Goal: Information Seeking & Learning: Check status

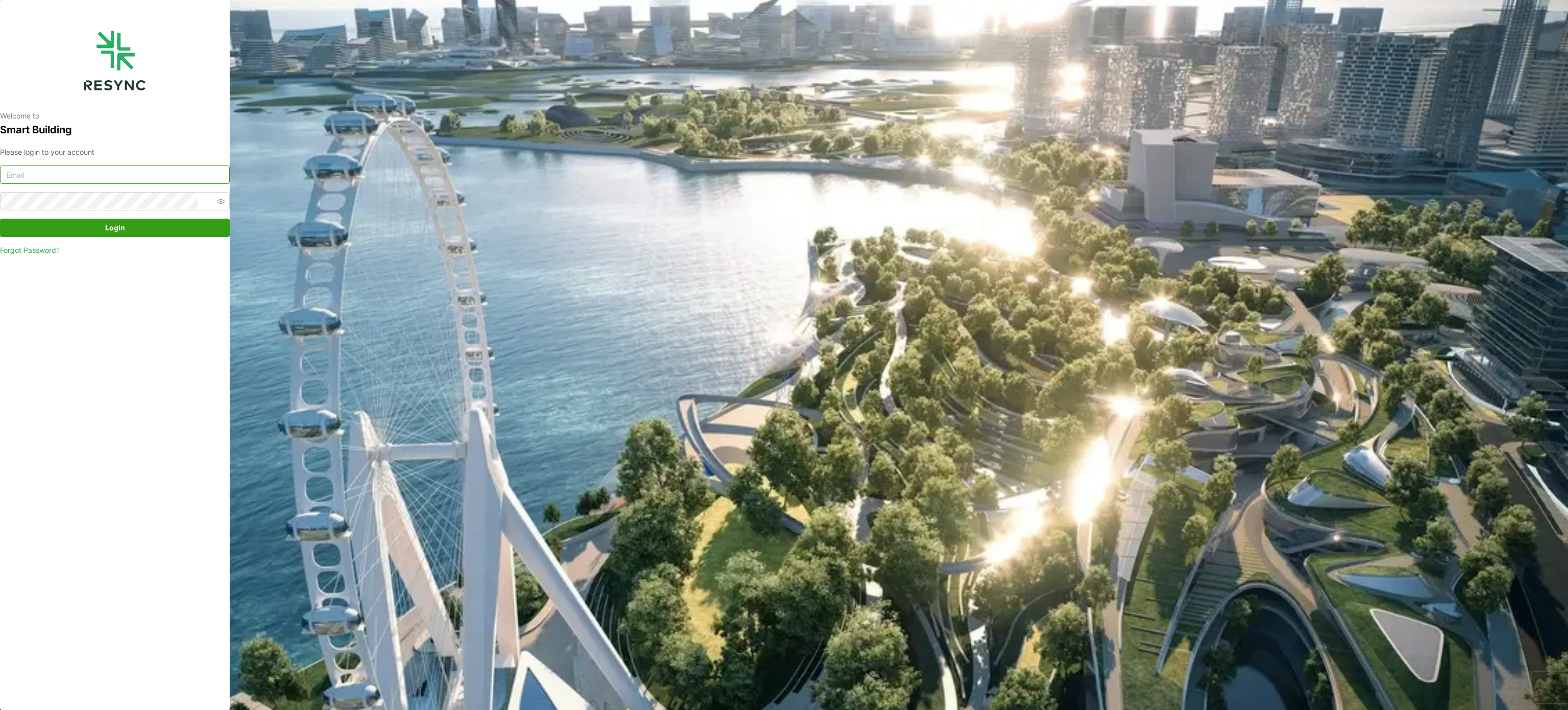
type input "murugesan.saravana@chuanlimengineering.com"
drag, startPoint x: 111, startPoint y: 225, endPoint x: 143, endPoint y: 227, distance: 32.1
click at [111, 226] on span "Login" at bounding box center [115, 228] width 20 height 18
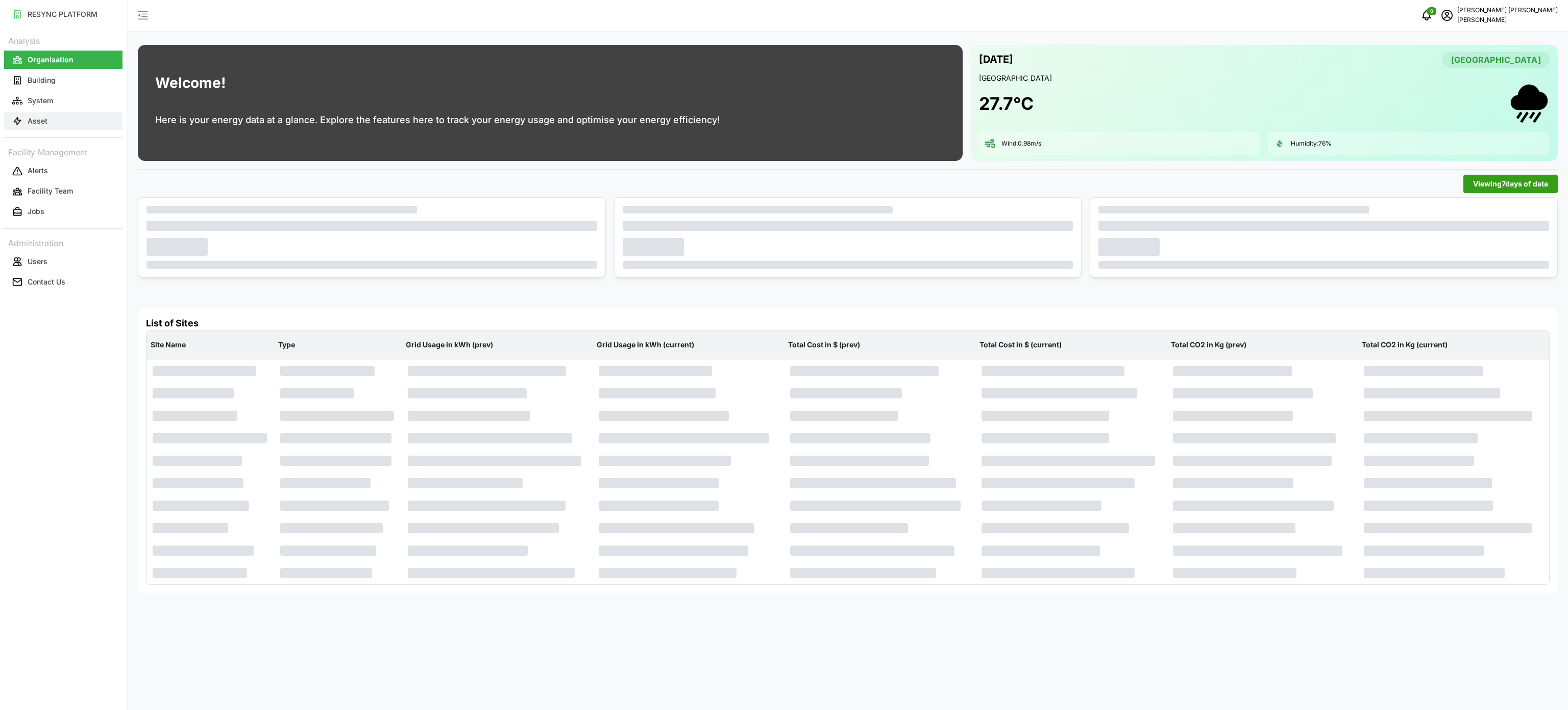
drag, startPoint x: 45, startPoint y: 116, endPoint x: 257, endPoint y: 125, distance: 212.2
click at [45, 116] on p "Asset" at bounding box center [38, 121] width 20 height 10
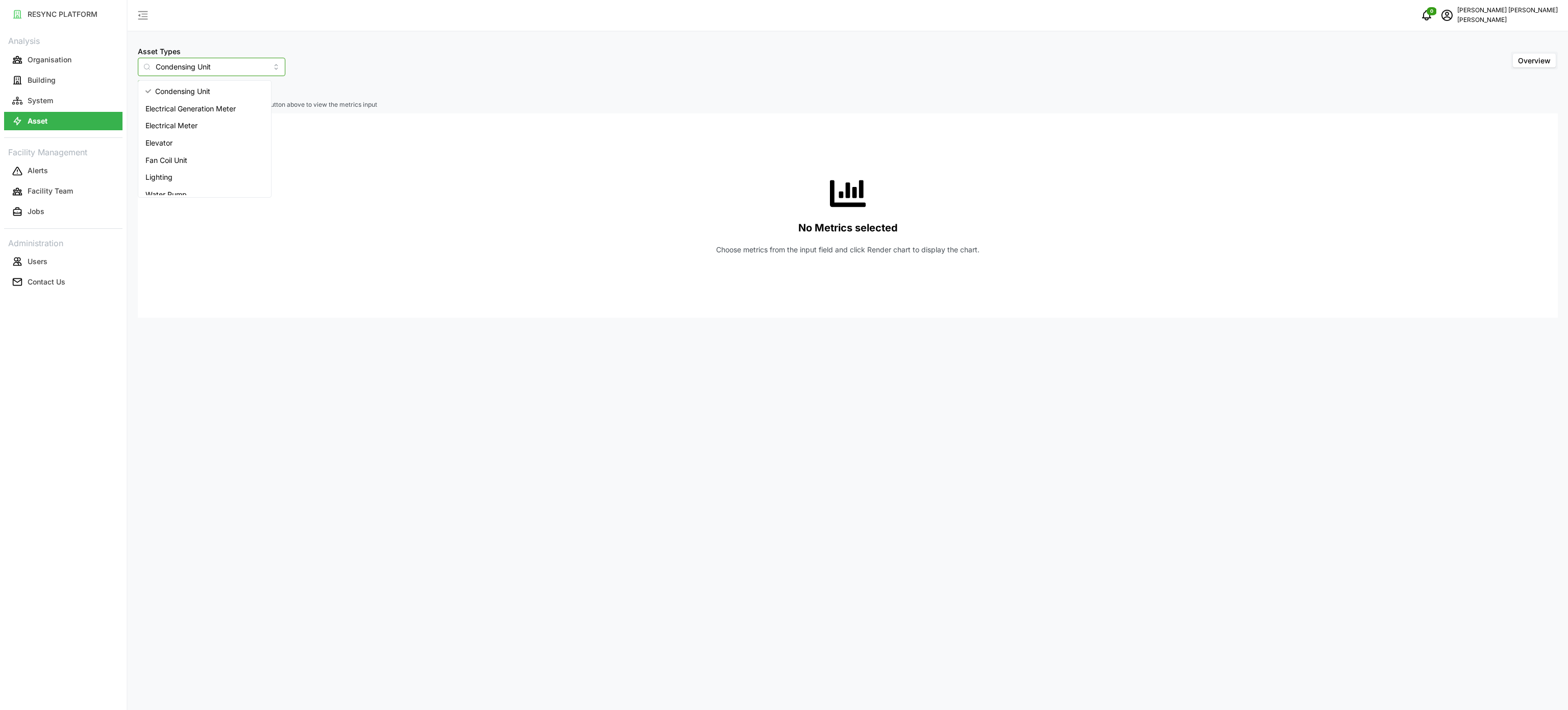
click at [261, 69] on input "Condensing Unit" at bounding box center [211, 67] width 148 height 18
click at [199, 126] on div "Electrical Meter" at bounding box center [204, 126] width 129 height 18
click at [207, 88] on span "Select Locations/Assets" at bounding box center [190, 89] width 84 height 18
type input "Electrical Meter"
click at [289, 172] on div "No Metrics selected Choose metrics from the input field and click Render chart …" at bounding box center [848, 215] width 1404 height 204
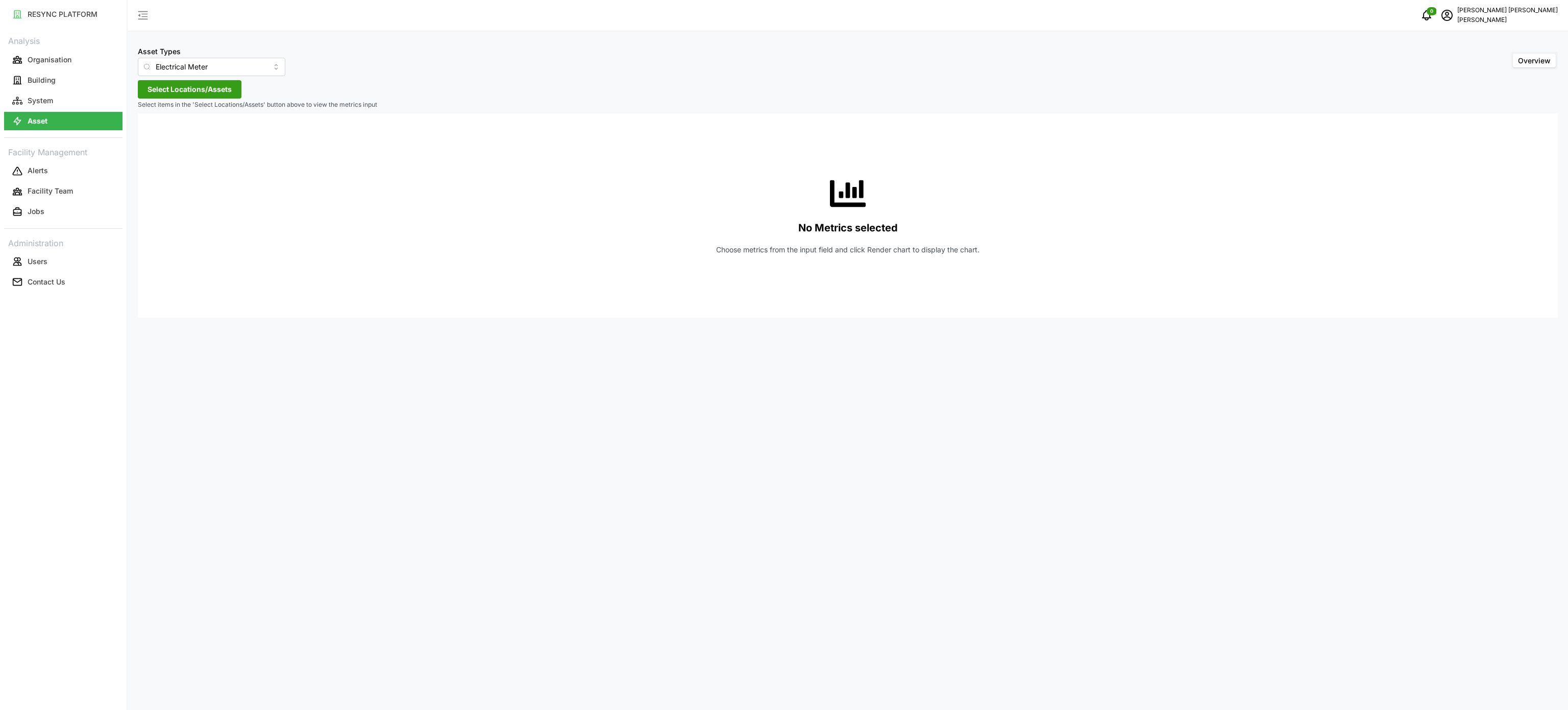
click at [211, 86] on span "Select Locations/Assets" at bounding box center [190, 89] width 84 height 18
click at [153, 140] on span at bounding box center [151, 135] width 8 height 8
click at [162, 164] on icon at bounding box center [159, 165] width 8 height 8
click at [165, 179] on icon at bounding box center [167, 179] width 8 height 8
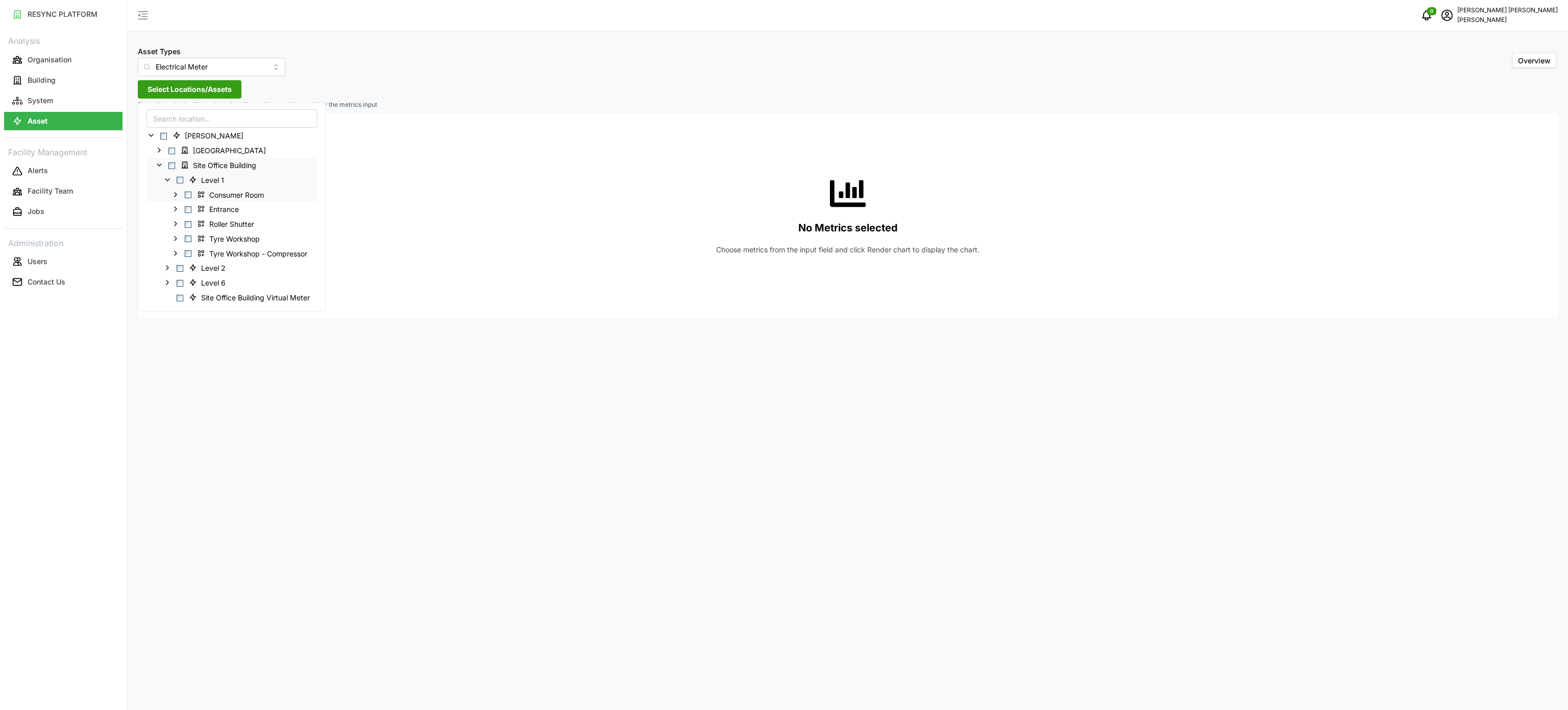
click at [177, 192] on icon at bounding box center [175, 194] width 8 height 8
click at [175, 191] on icon at bounding box center [175, 194] width 8 height 8
click at [181, 240] on icon at bounding box center [184, 238] width 8 height 8
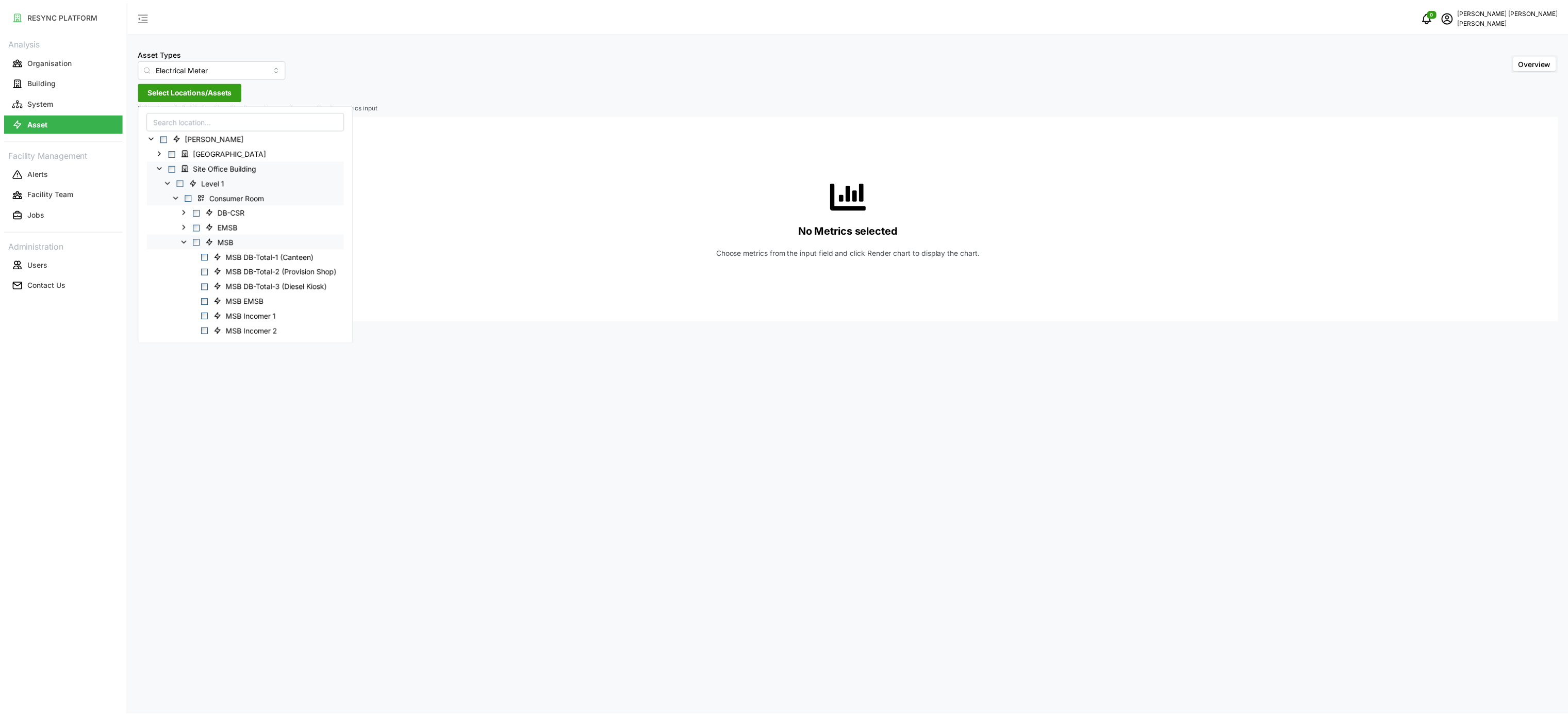
scroll to position [147, 0]
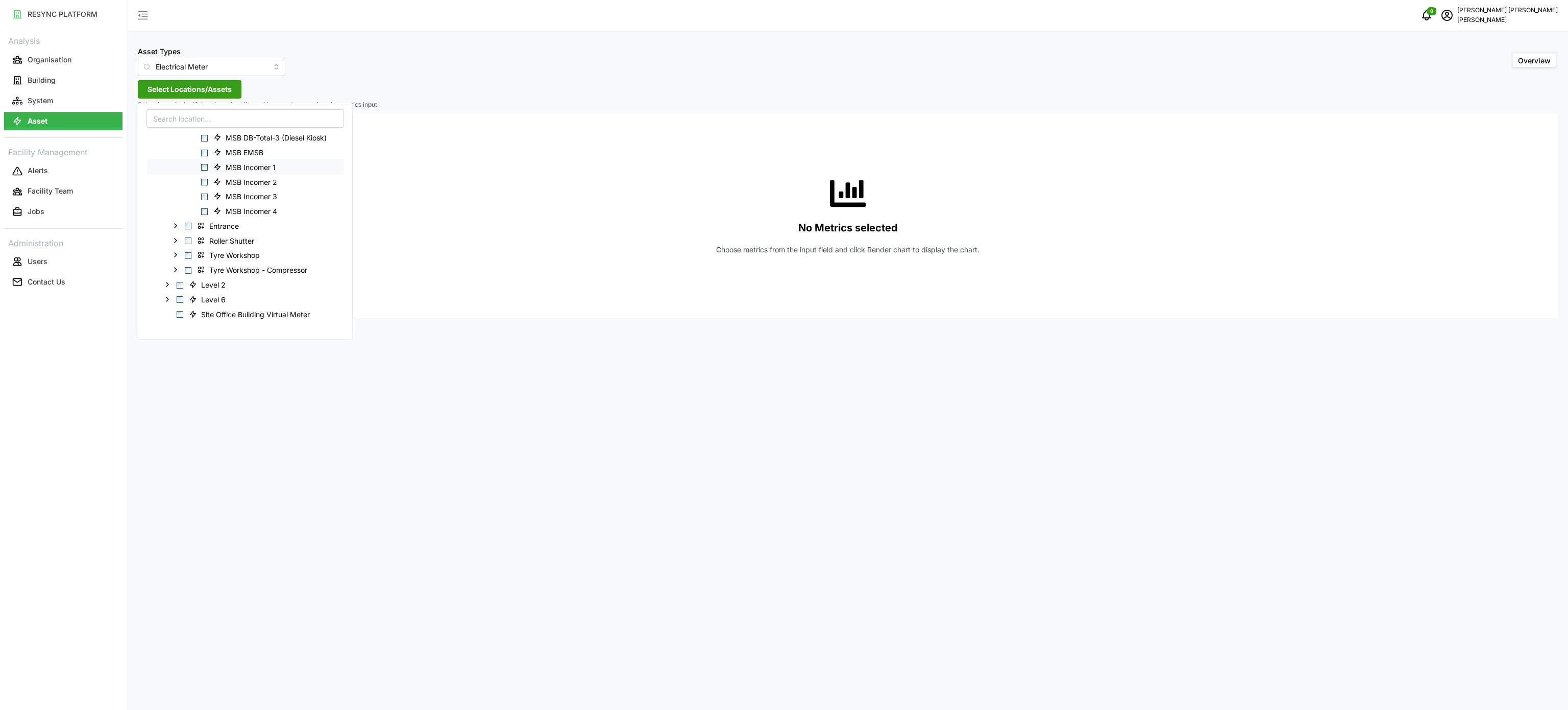
click at [204, 165] on span "Select MSB Incomer 1" at bounding box center [204, 167] width 7 height 7
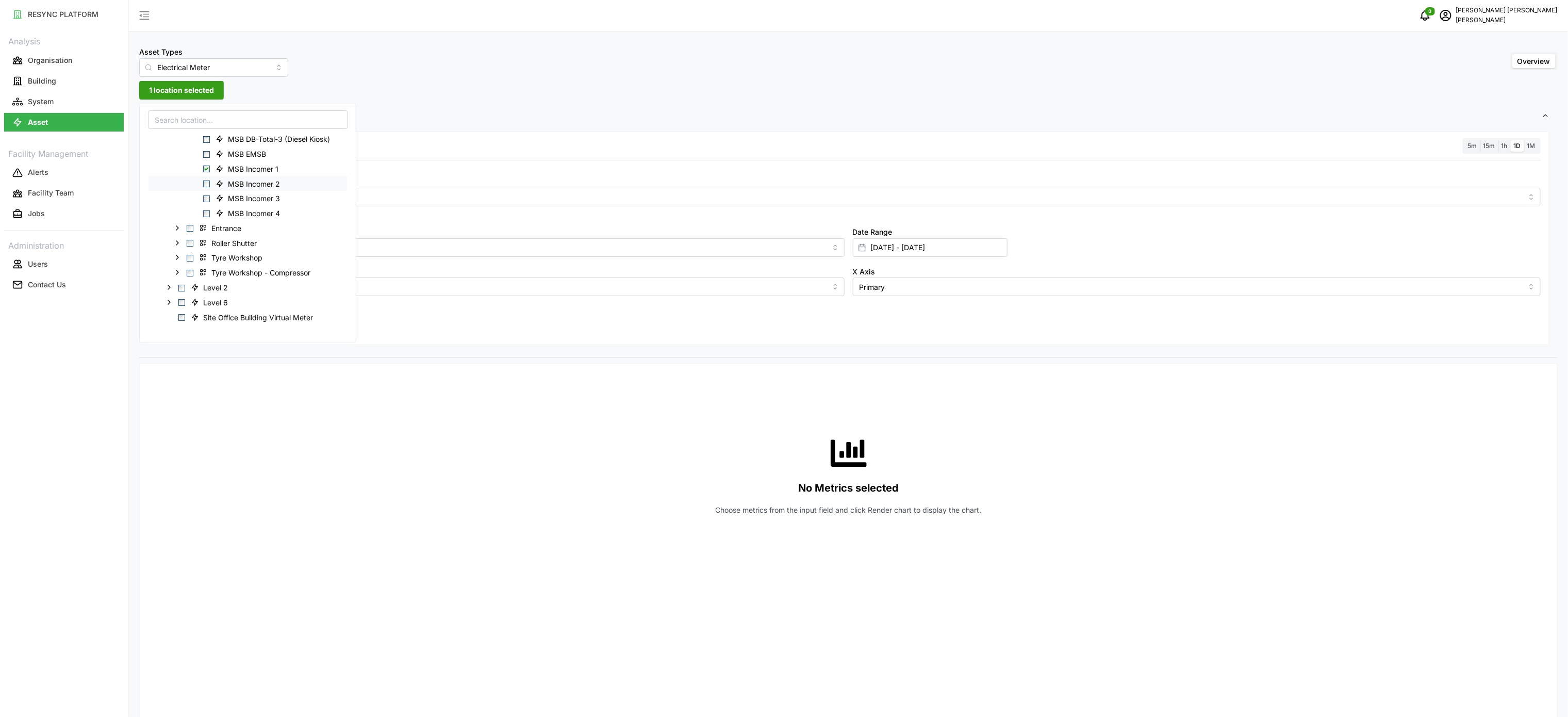
click at [206, 180] on div "MSB Incomer 2" at bounding box center [248, 184] width 199 height 15
click at [208, 197] on span "Select MSB Incomer 3" at bounding box center [206, 199] width 7 height 7
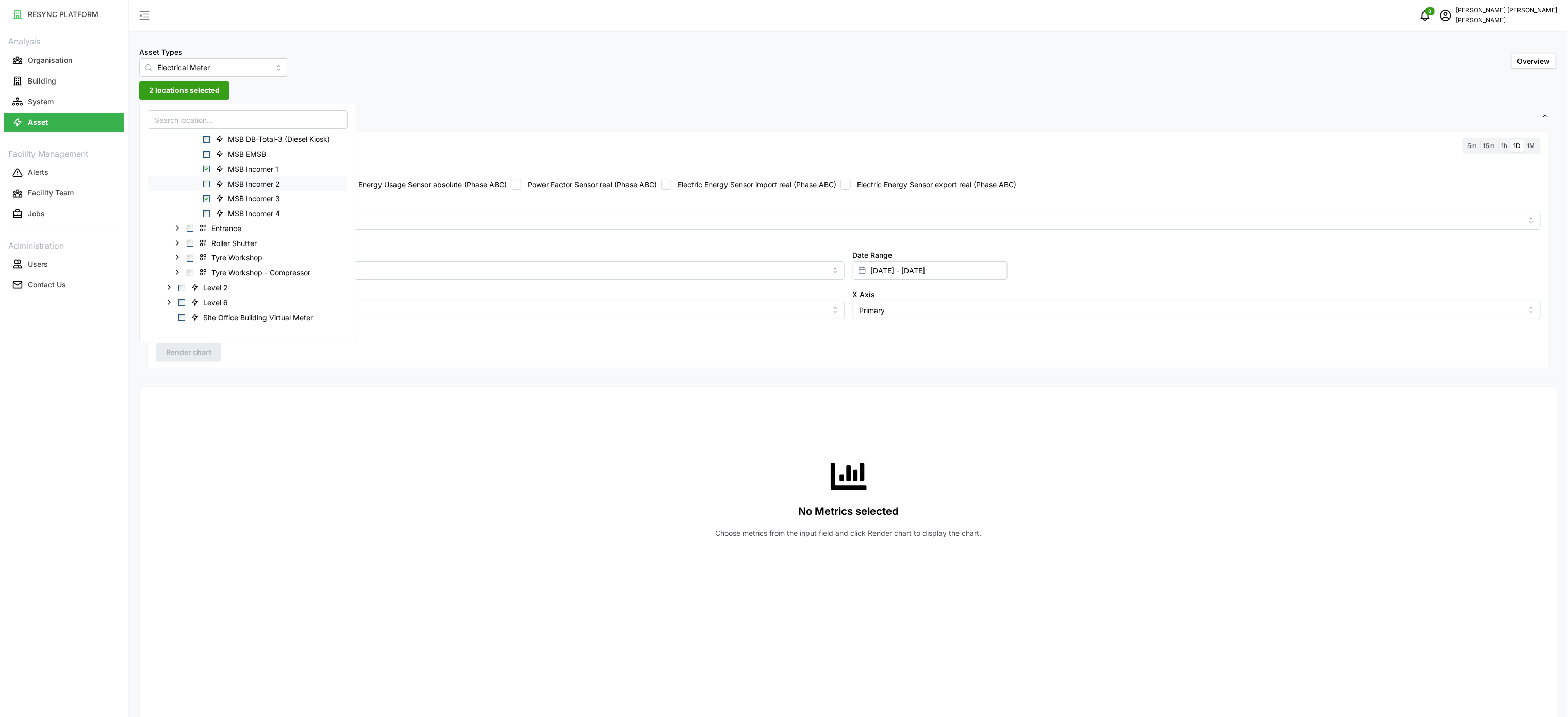
click at [206, 187] on span "Select MSB Incomer 2" at bounding box center [206, 184] width 7 height 7
click at [206, 213] on span "Select MSB Incomer 4" at bounding box center [206, 213] width 7 height 7
drag, startPoint x: 356, startPoint y: 436, endPoint x: 392, endPoint y: 438, distance: 36.1
click at [356, 438] on div "No Metrics selected Choose metrics from the input field and click Render chart …" at bounding box center [848, 498] width 1385 height 206
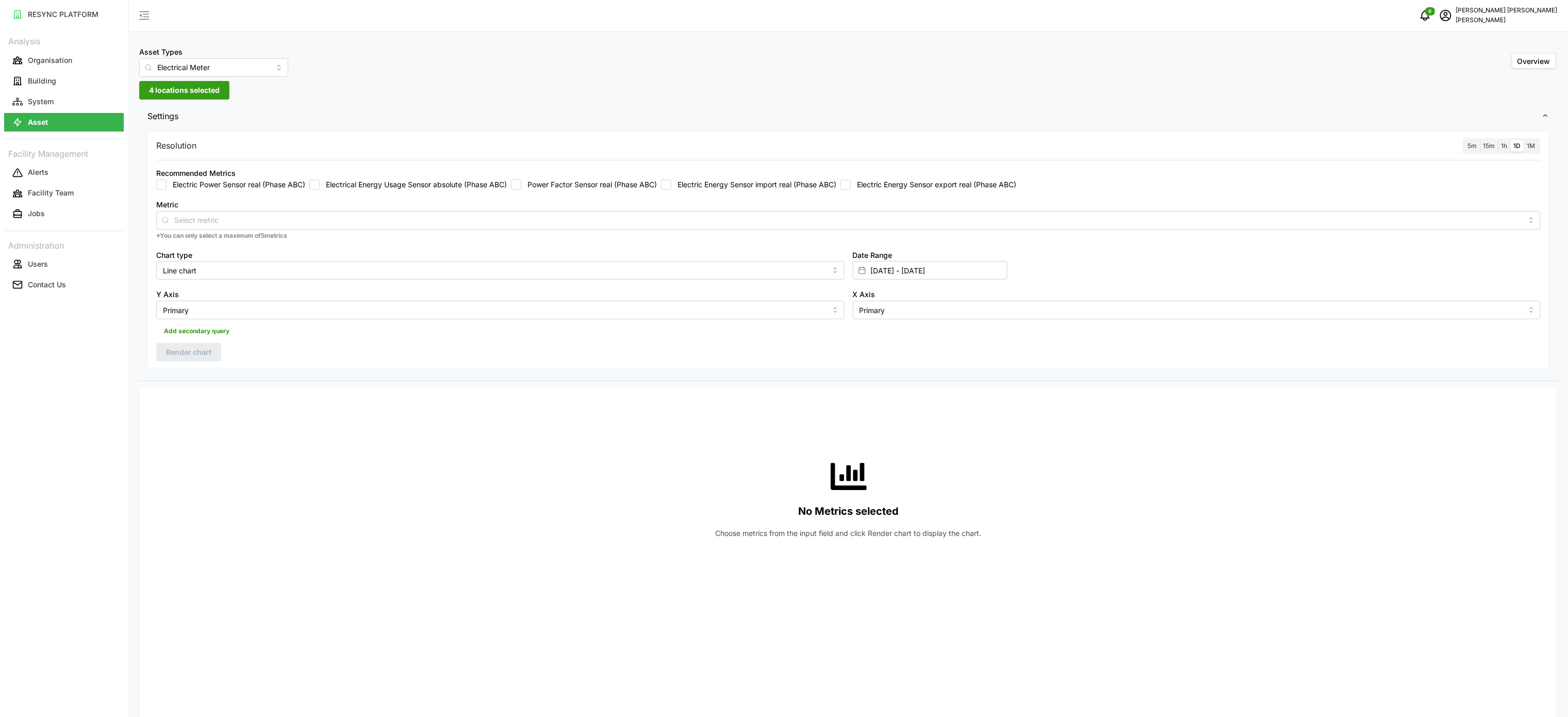
click at [750, 185] on label "Electric Energy Sensor import real (Phase ABC)" at bounding box center [754, 185] width 165 height 10
click at [672, 185] on input "Electric Energy Sensor import real (Phase ABC)" at bounding box center [666, 185] width 10 height 10
checkbox input "true"
click at [900, 271] on input "[DATE] - [DATE]" at bounding box center [931, 270] width 155 height 18
click at [933, 378] on button "2" at bounding box center [932, 375] width 18 height 18
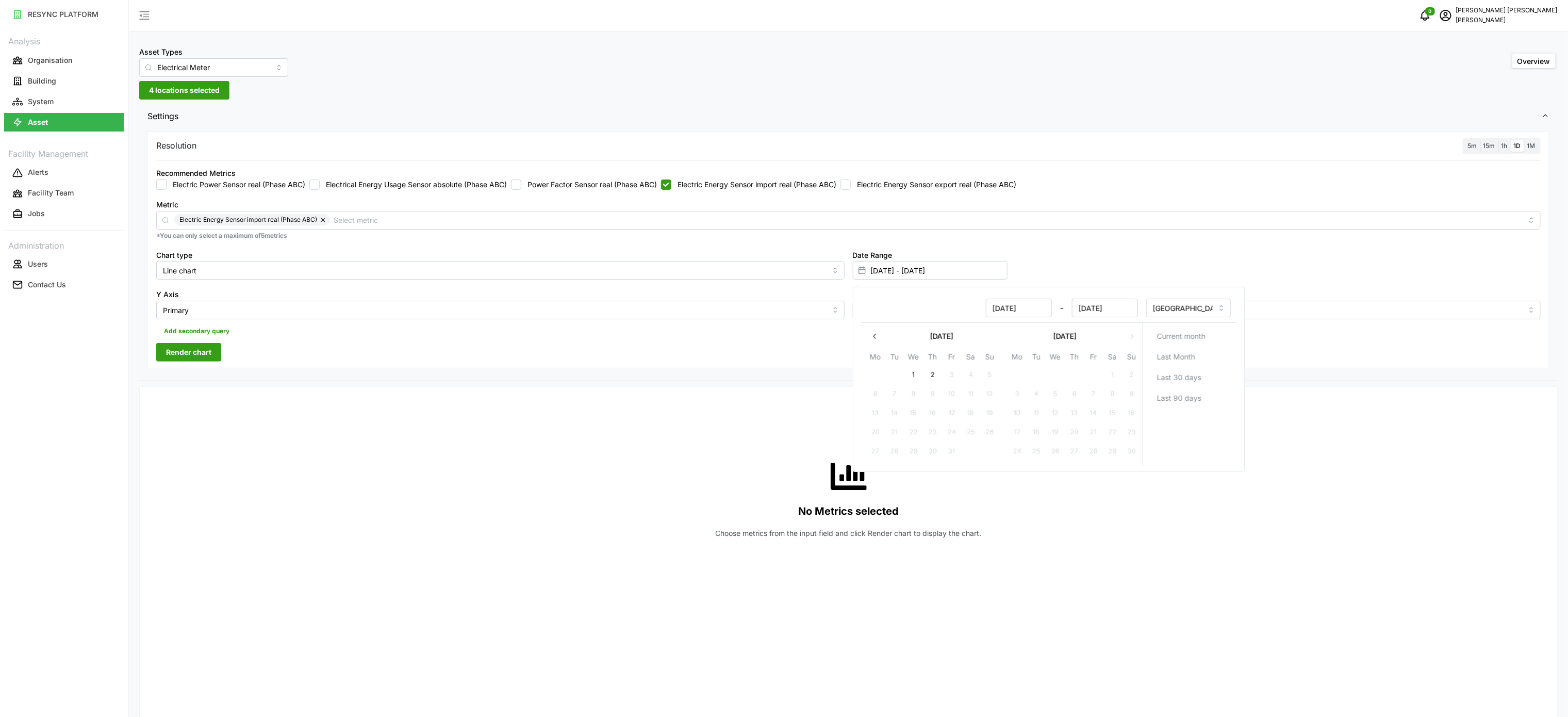
type input "[DATE] - [DATE]"
type input "[DATE]"
click at [933, 378] on button "2" at bounding box center [932, 375] width 18 height 18
type input "[DATE] - [DATE]"
type input "[DATE]"
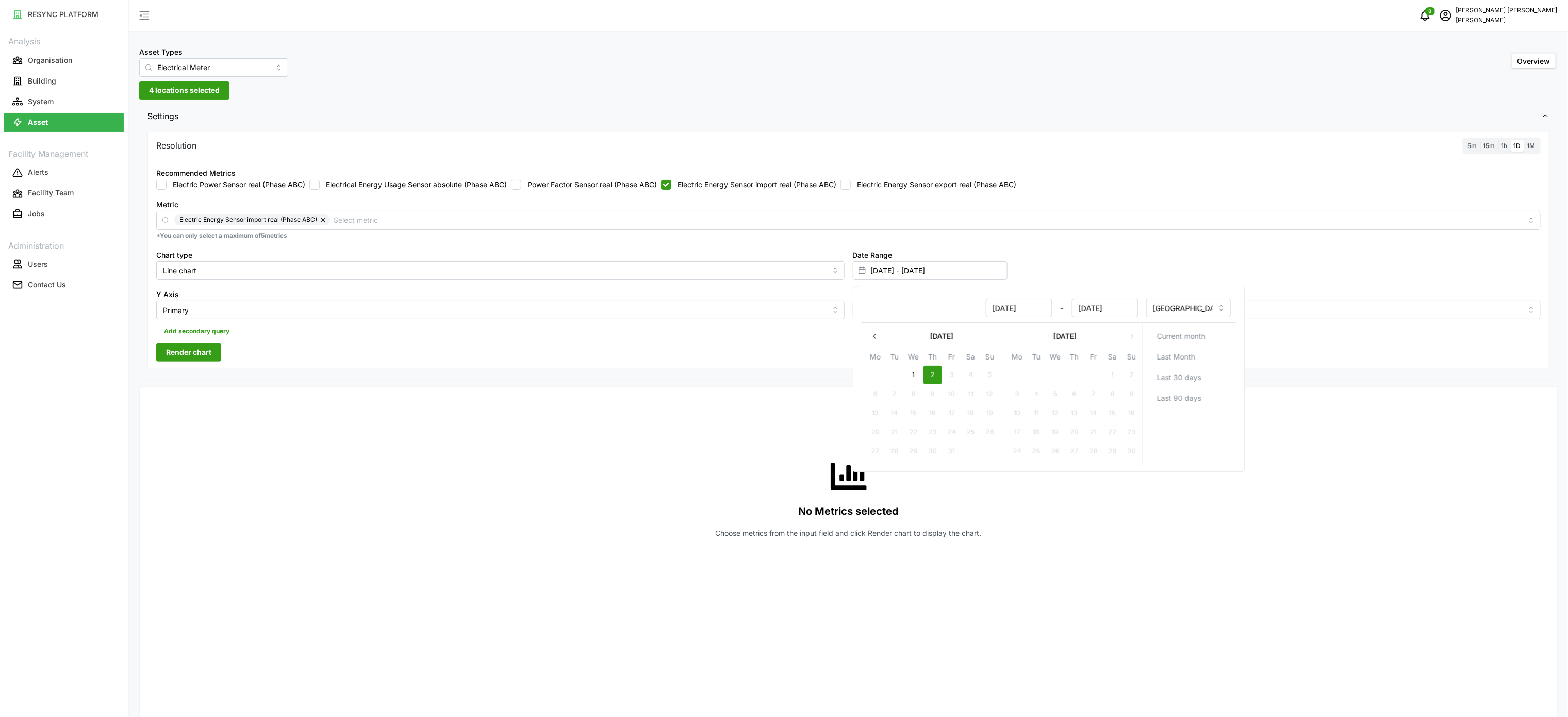
click at [919, 371] on button "1" at bounding box center [913, 375] width 18 height 18
type input "[DATE] - [DATE]"
type input "[DATE]"
click at [917, 371] on button "1" at bounding box center [913, 375] width 18 height 18
type input "[DATE] - [DATE]"
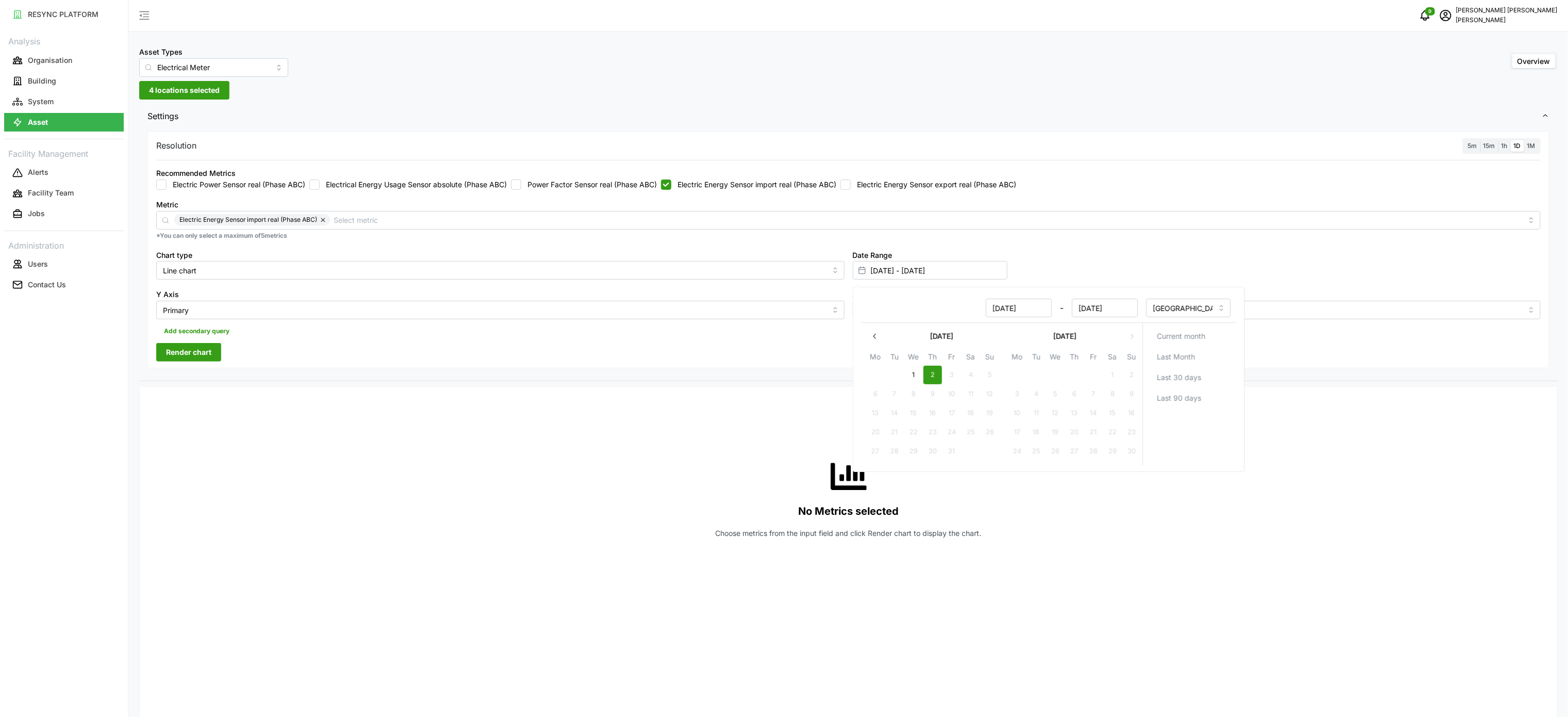
type input "[DATE]"
drag, startPoint x: 648, startPoint y: 445, endPoint x: 274, endPoint y: 420, distance: 374.8
click at [641, 439] on div "No Metrics selected Choose metrics from the input field and click Render chart …" at bounding box center [848, 498] width 1385 height 206
click at [188, 357] on span "Render chart" at bounding box center [189, 352] width 45 height 18
click at [1507, 145] on span "1h" at bounding box center [1505, 145] width 6 height 8
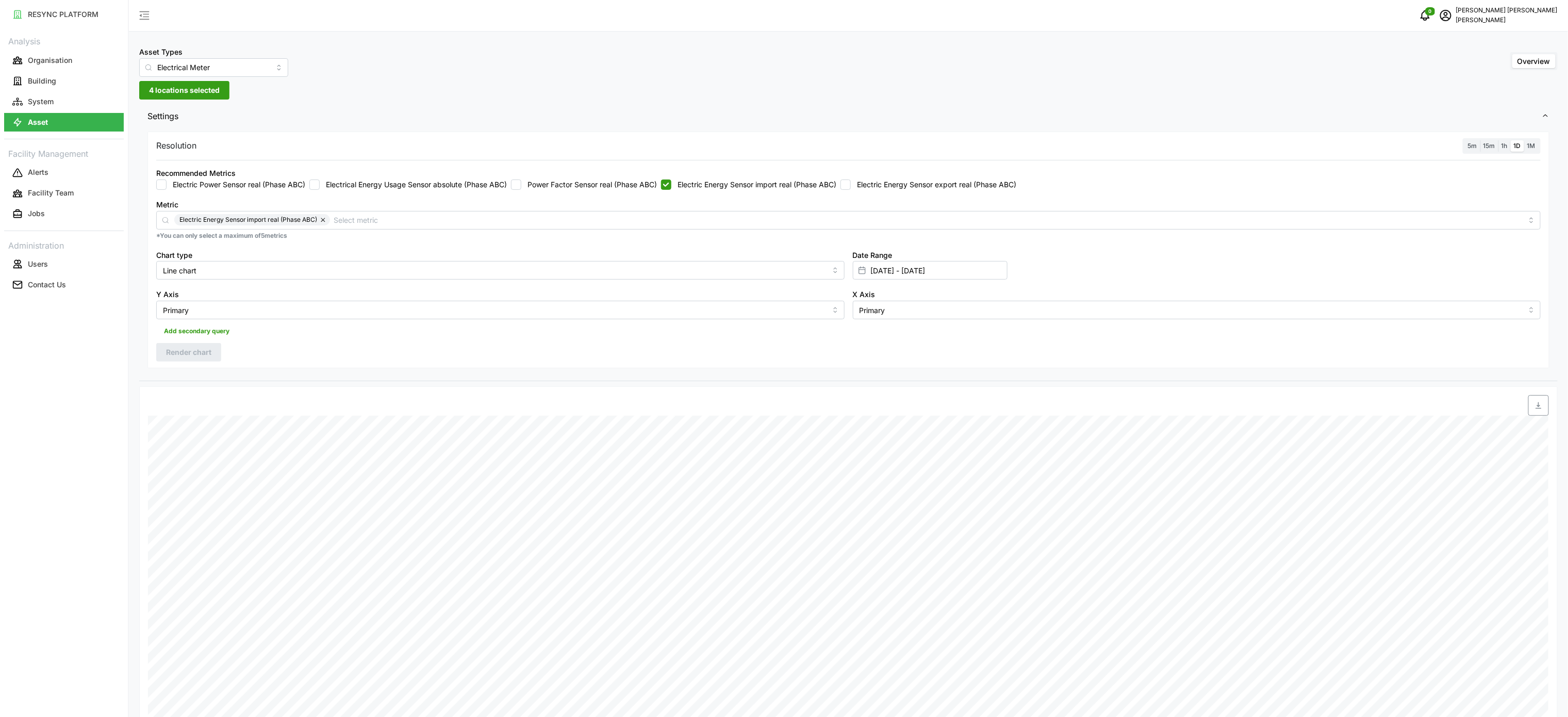
click at [1499, 140] on input "1h" at bounding box center [1499, 140] width 0 height 0
drag, startPoint x: 199, startPoint y: 354, endPoint x: 631, endPoint y: 365, distance: 432.1
click at [200, 353] on span "Render chart" at bounding box center [189, 352] width 45 height 18
click at [1355, 359] on div "Resolution 5m 15m 1h 1D 1M Recommended Metrics Electric Power Sensor real (Phas…" at bounding box center [848, 250] width 1402 height 238
click at [1541, 415] on span "button" at bounding box center [1538, 405] width 20 height 20
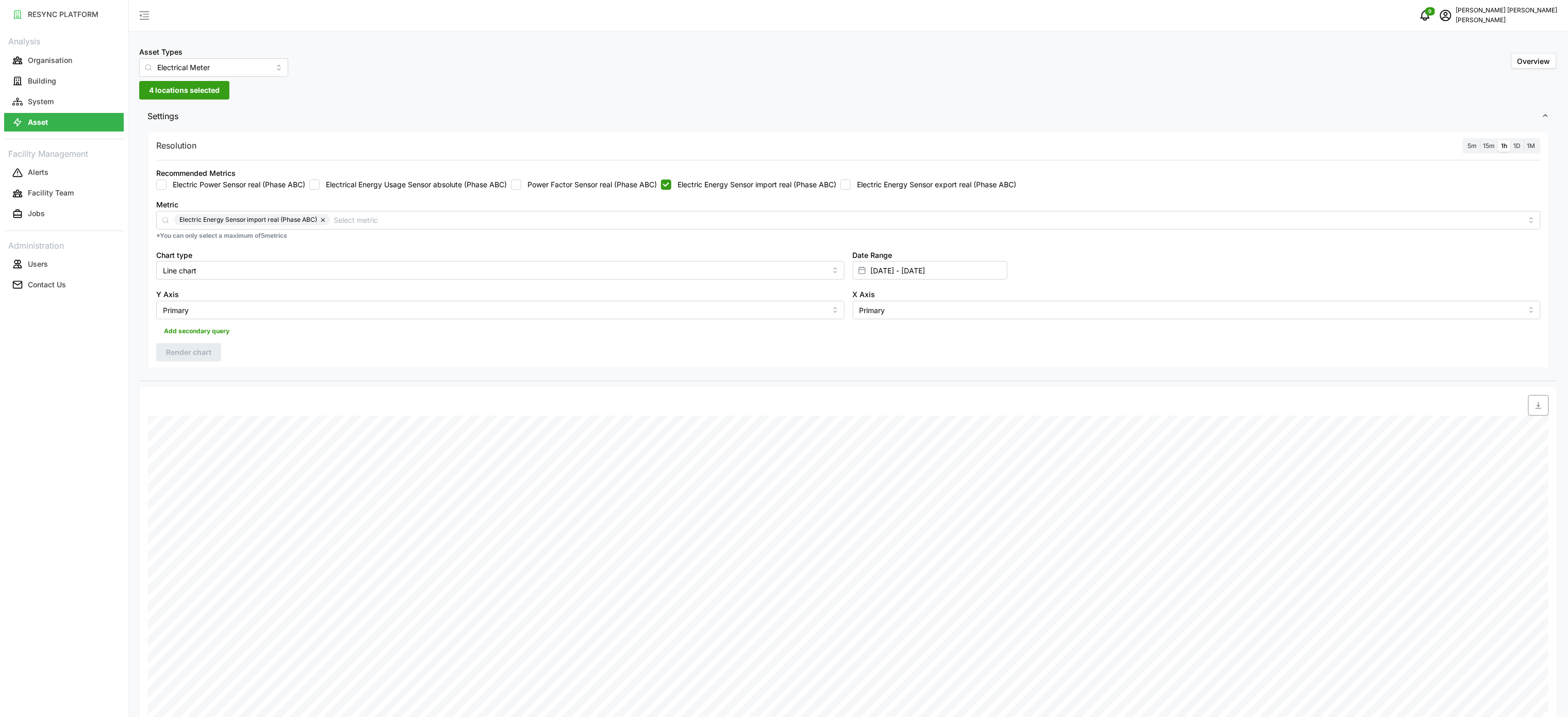
click at [1070, 379] on div "Resolution 5m 15m 1h 1D 1M Recommended Metrics Electric Power Sensor real (Phas…" at bounding box center [848, 255] width 1419 height 252
click at [811, 186] on label "Electric Energy Sensor import real (Phase ABC)" at bounding box center [754, 185] width 165 height 10
click at [672, 186] on input "Electric Energy Sensor import real (Phase ABC)" at bounding box center [666, 185] width 10 height 10
checkbox input "false"
drag, startPoint x: 847, startPoint y: 185, endPoint x: 861, endPoint y: 183, distance: 14.1
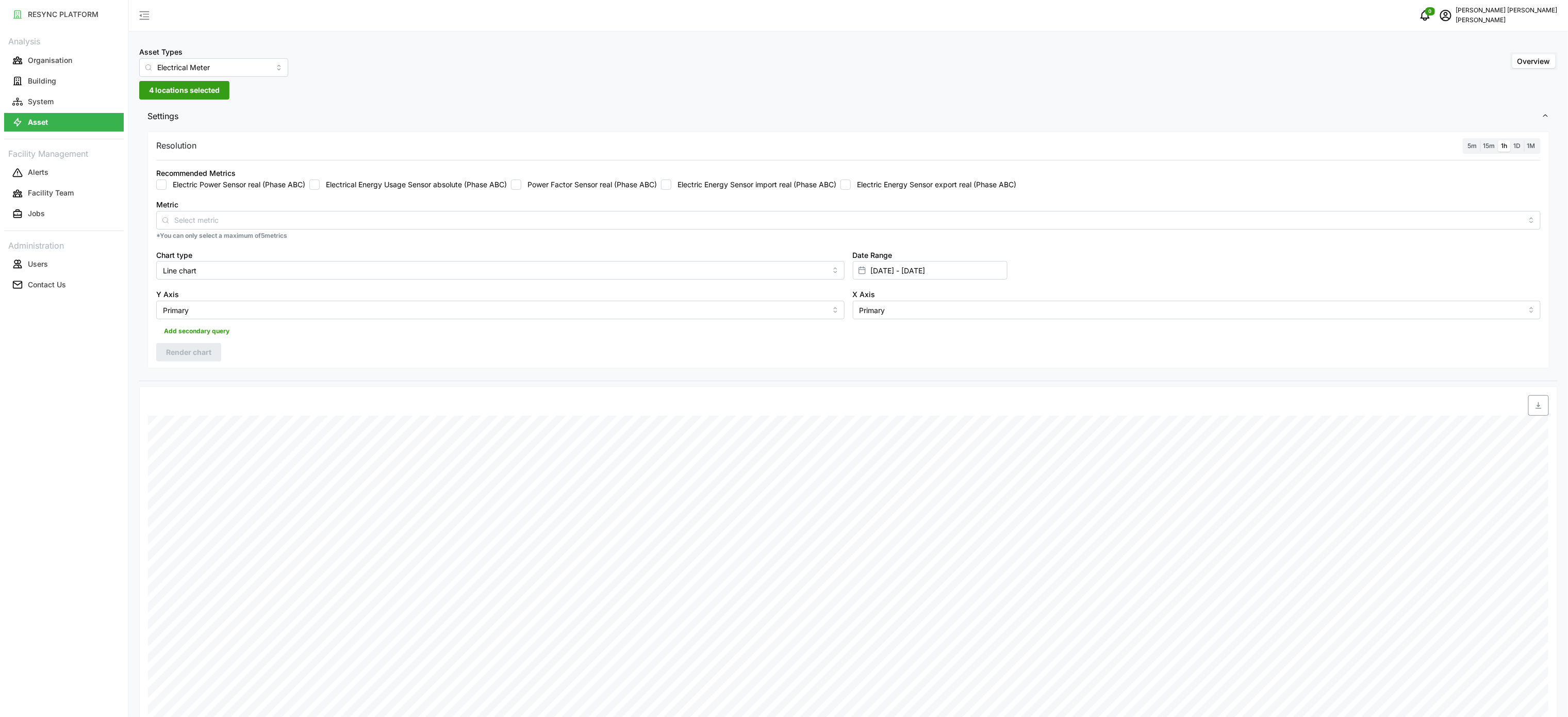
click at [850, 185] on div "Electric Power Sensor real (Phase ABC) Electrical Energy Usage Sensor absolute …" at bounding box center [848, 185] width 1385 height 10
click at [864, 183] on label "Electric Energy Sensor export real (Phase ABC)" at bounding box center [933, 185] width 166 height 10
click at [851, 183] on input "Electric Energy Sensor export real (Phase ABC)" at bounding box center [846, 185] width 10 height 10
checkbox input "true"
drag, startPoint x: 206, startPoint y: 345, endPoint x: 239, endPoint y: 362, distance: 37.1
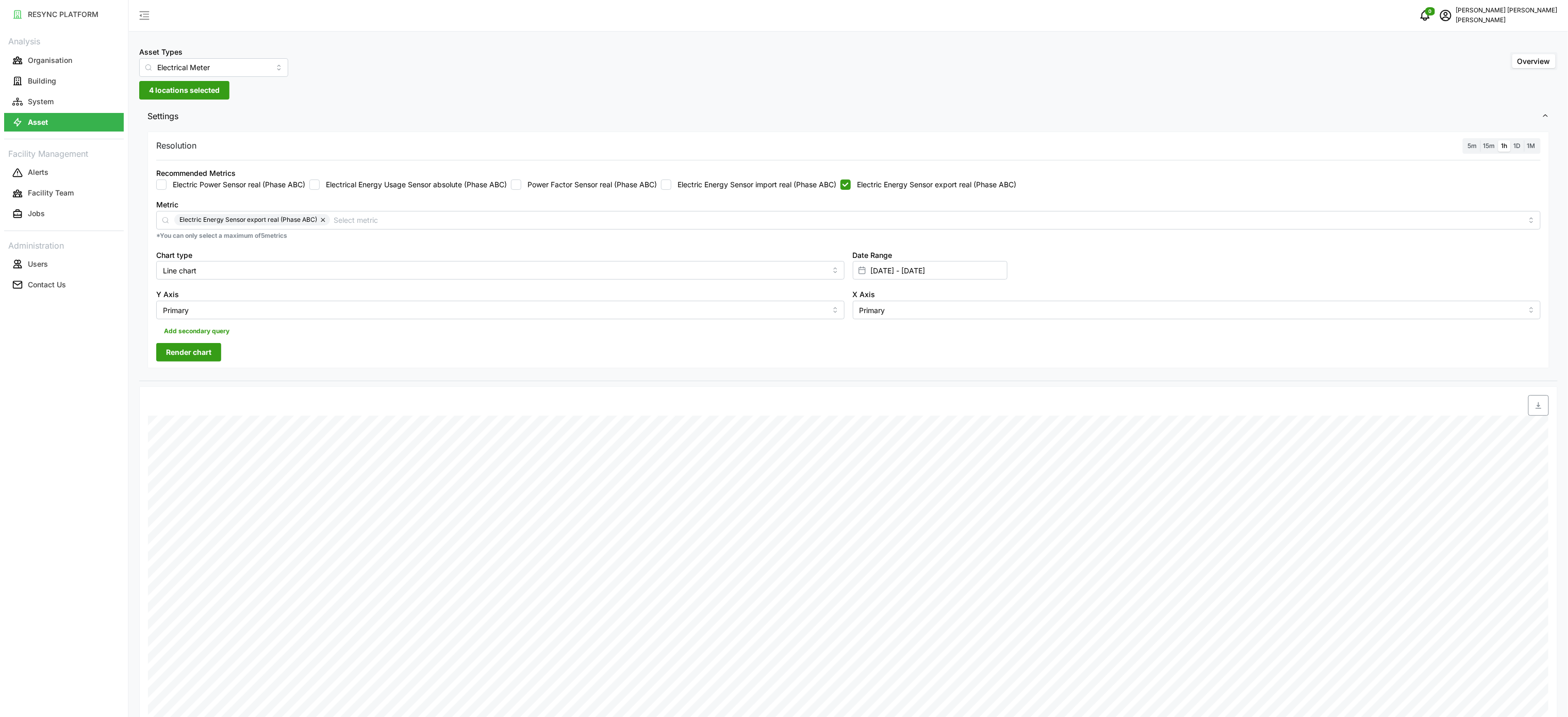
click at [206, 347] on span "Render chart" at bounding box center [189, 352] width 45 height 18
click at [1539, 405] on icon "button" at bounding box center [1538, 405] width 8 height 8
click at [1329, 257] on div "Date Range [DATE] - [DATE]" at bounding box center [1197, 264] width 696 height 40
